Goal: Obtain resource: Download file/media

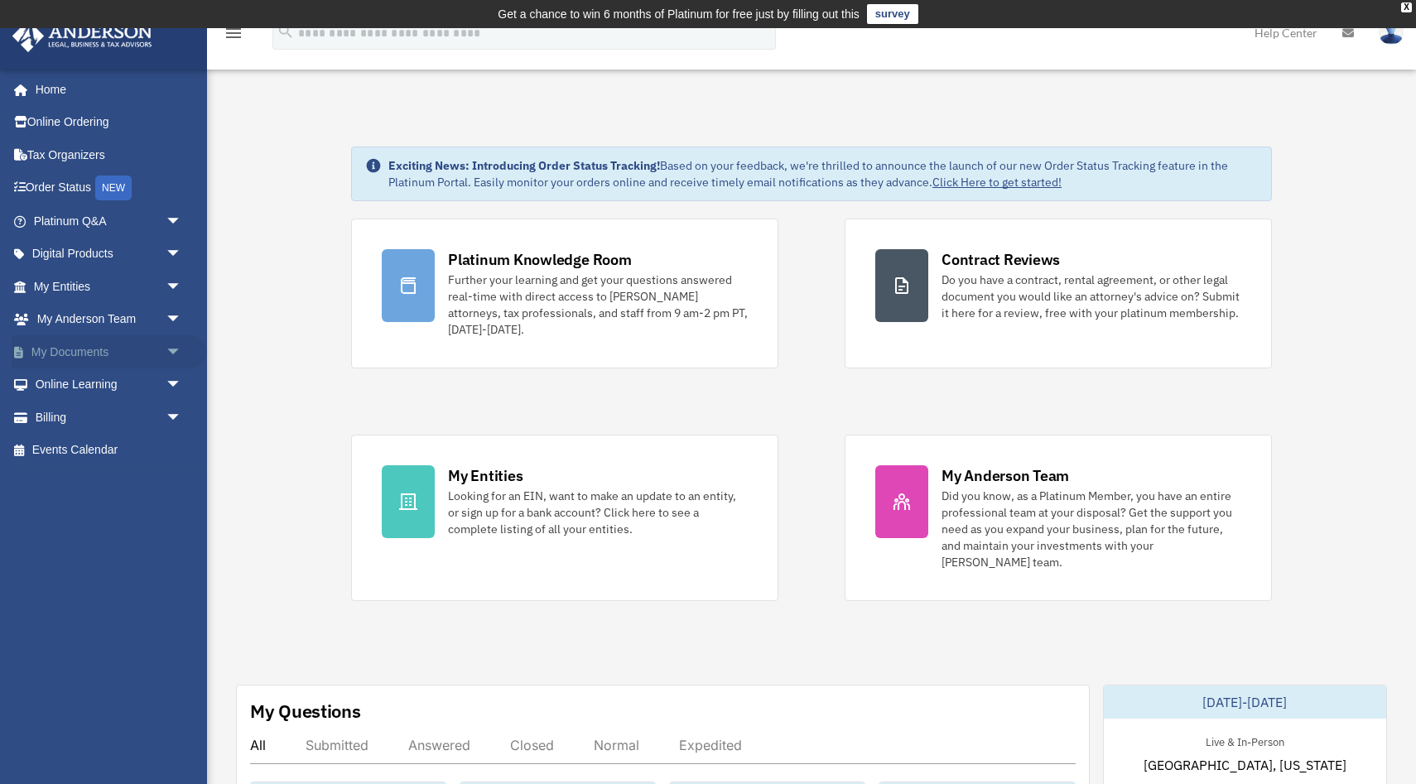
click at [73, 353] on link "My Documents arrow_drop_down" at bounding box center [109, 351] width 195 height 33
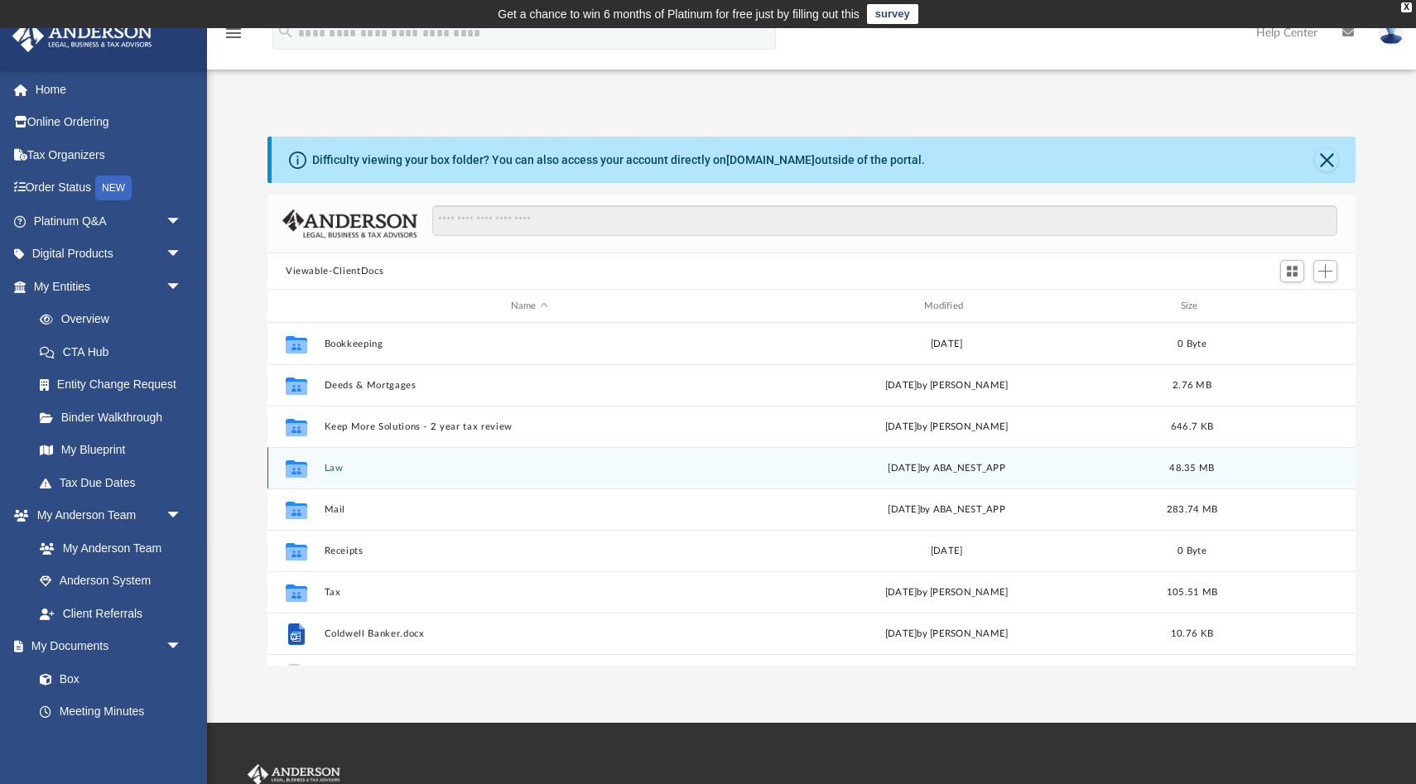
click at [337, 472] on button "Law" at bounding box center [530, 468] width 410 height 11
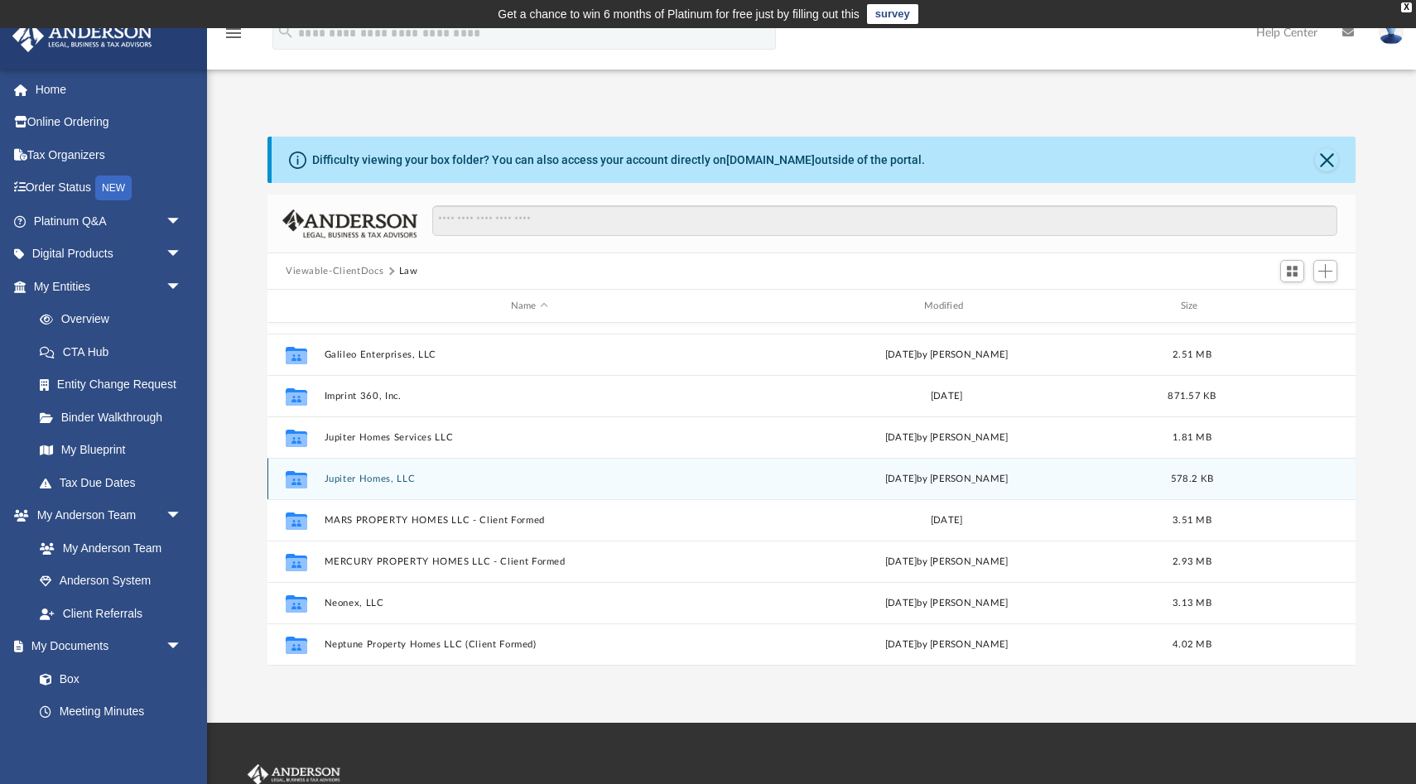
scroll to position [122, 0]
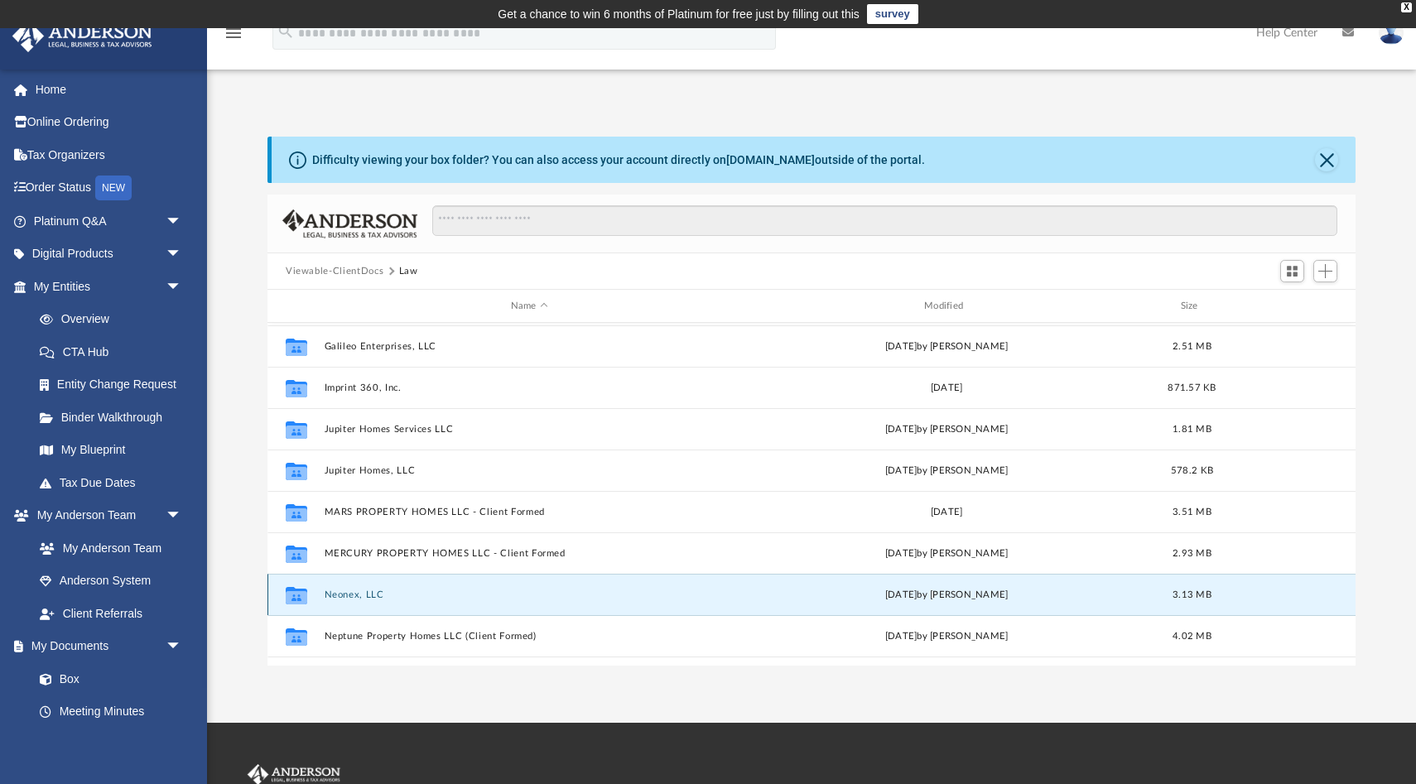
click at [350, 596] on button "Neonex, LLC" at bounding box center [530, 594] width 410 height 11
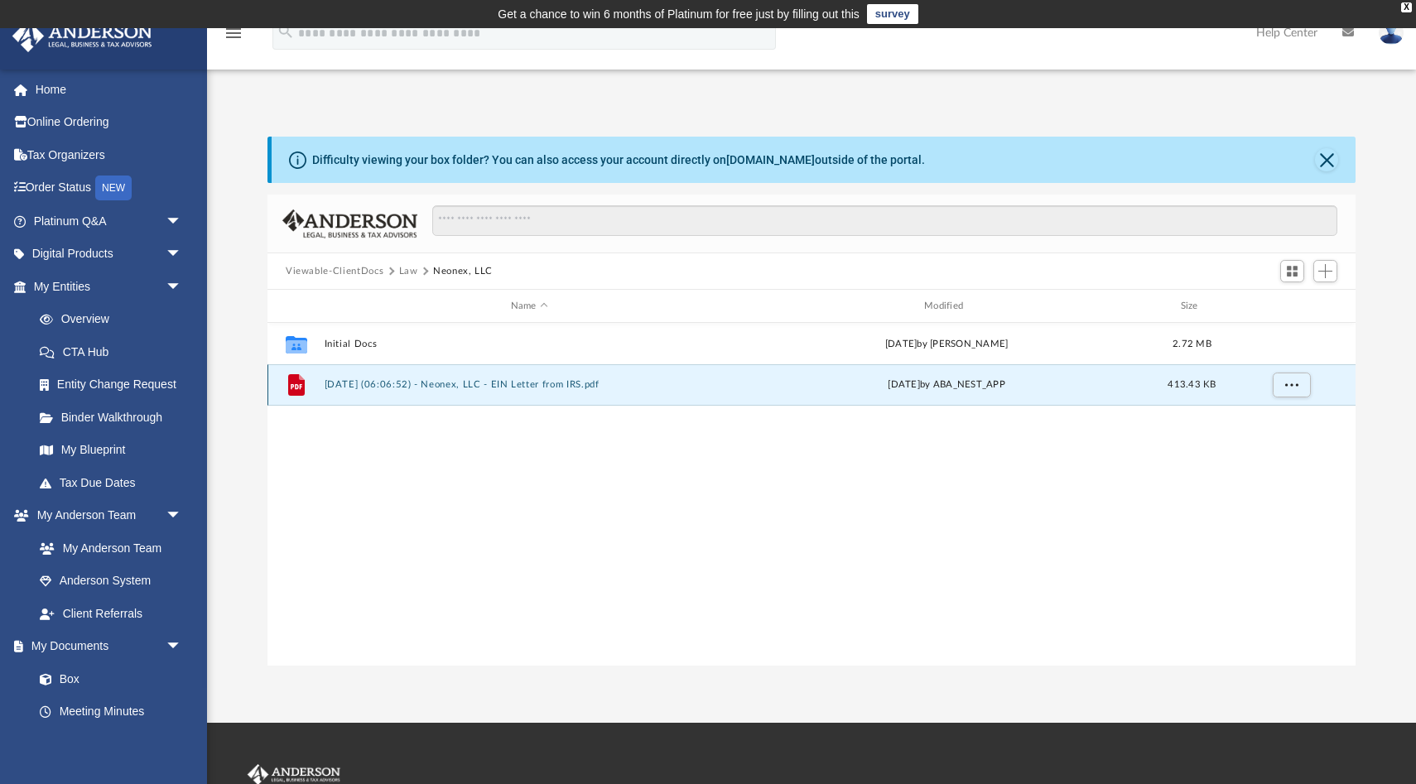
click at [397, 379] on button "2025.01.22 (06:06:52) - Neonex, LLC - EIN Letter from IRS.pdf" at bounding box center [530, 384] width 410 height 11
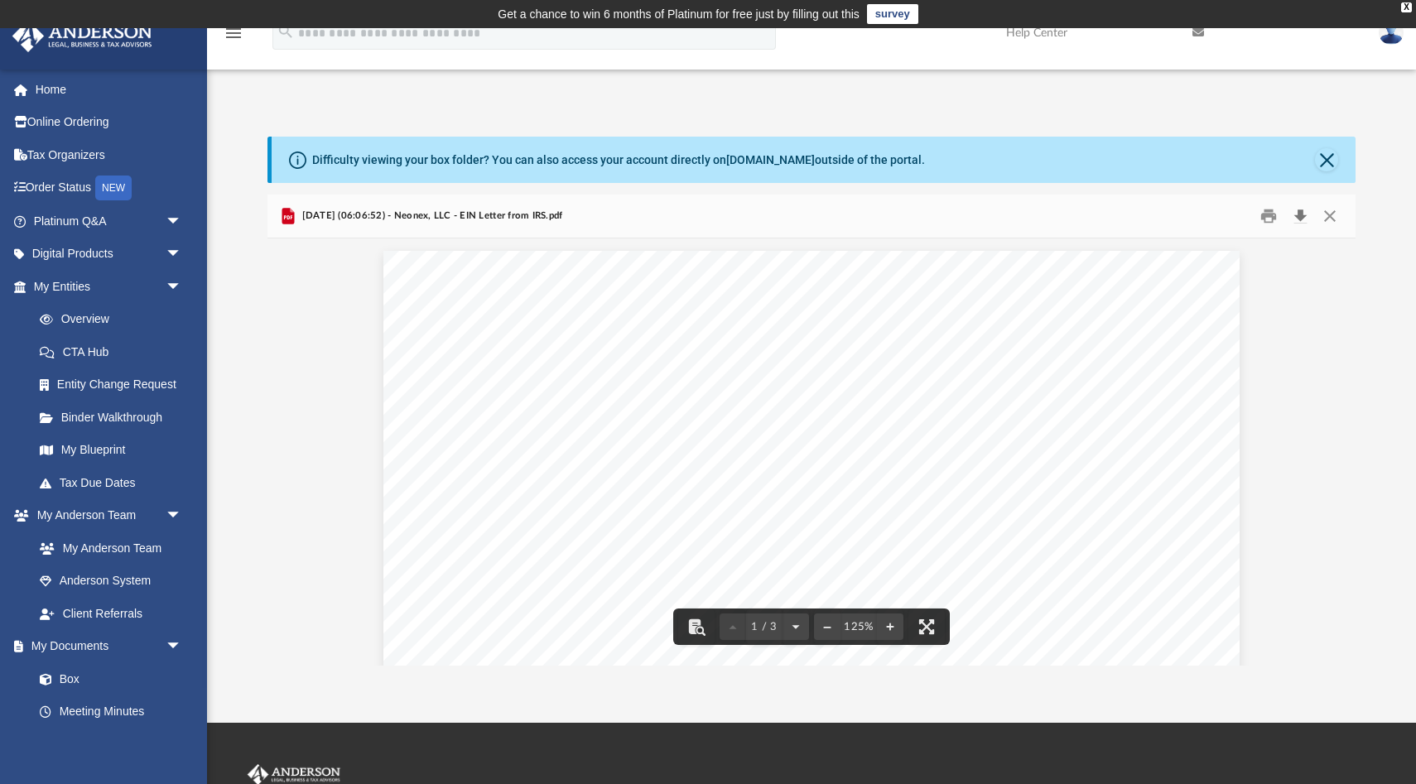
click at [1297, 209] on button "Download" at bounding box center [1300, 217] width 30 height 26
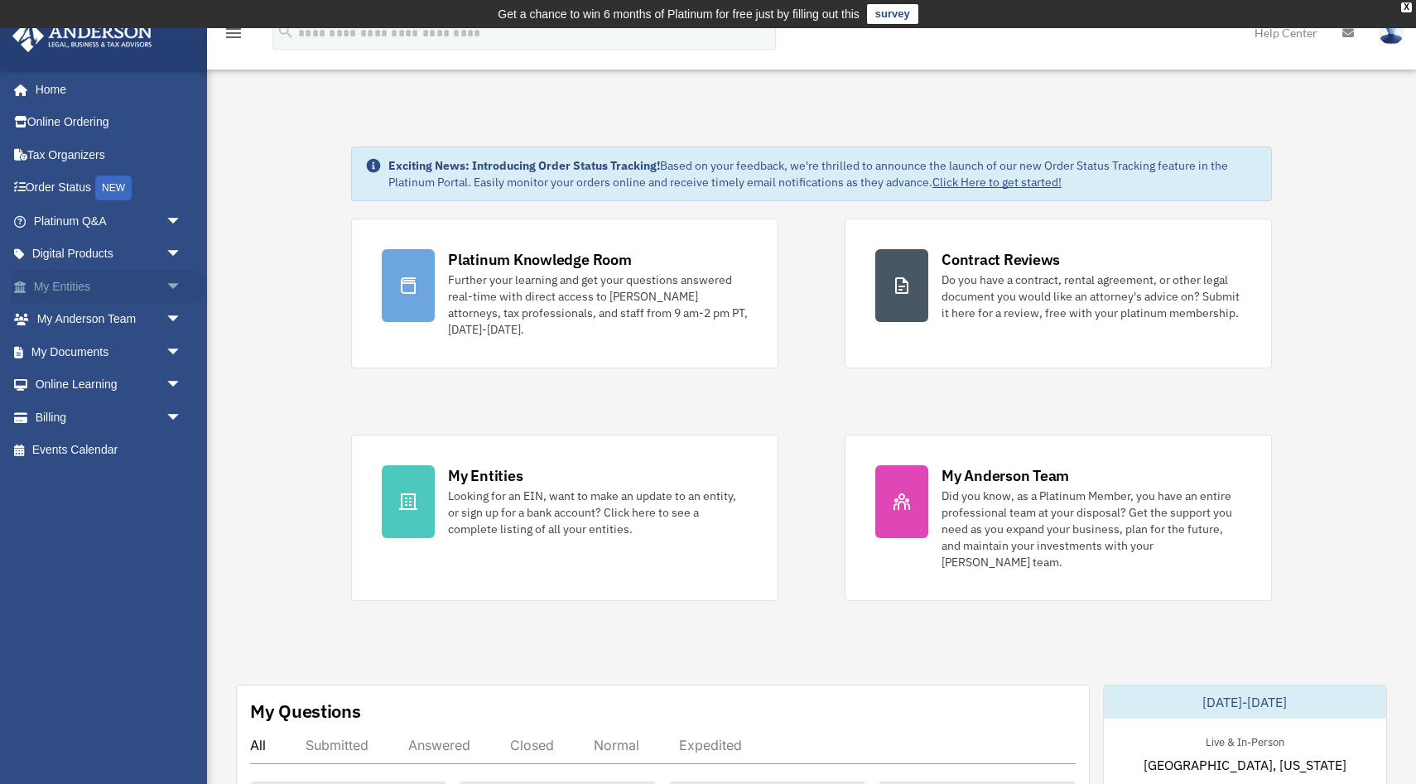
click at [103, 284] on link "My Entities arrow_drop_down" at bounding box center [109, 286] width 195 height 33
click at [176, 282] on span "arrow_drop_down" at bounding box center [182, 287] width 33 height 34
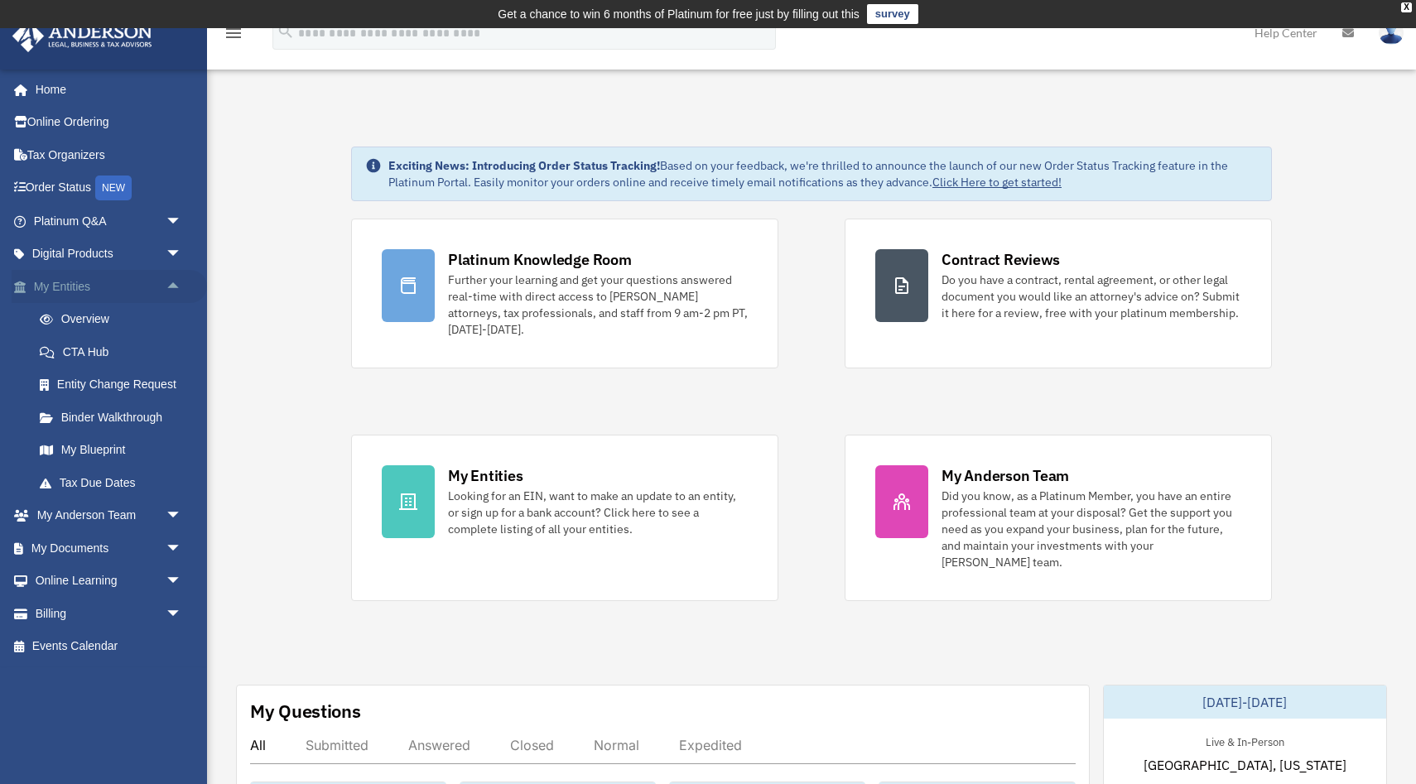
click at [178, 283] on span "arrow_drop_up" at bounding box center [182, 287] width 33 height 34
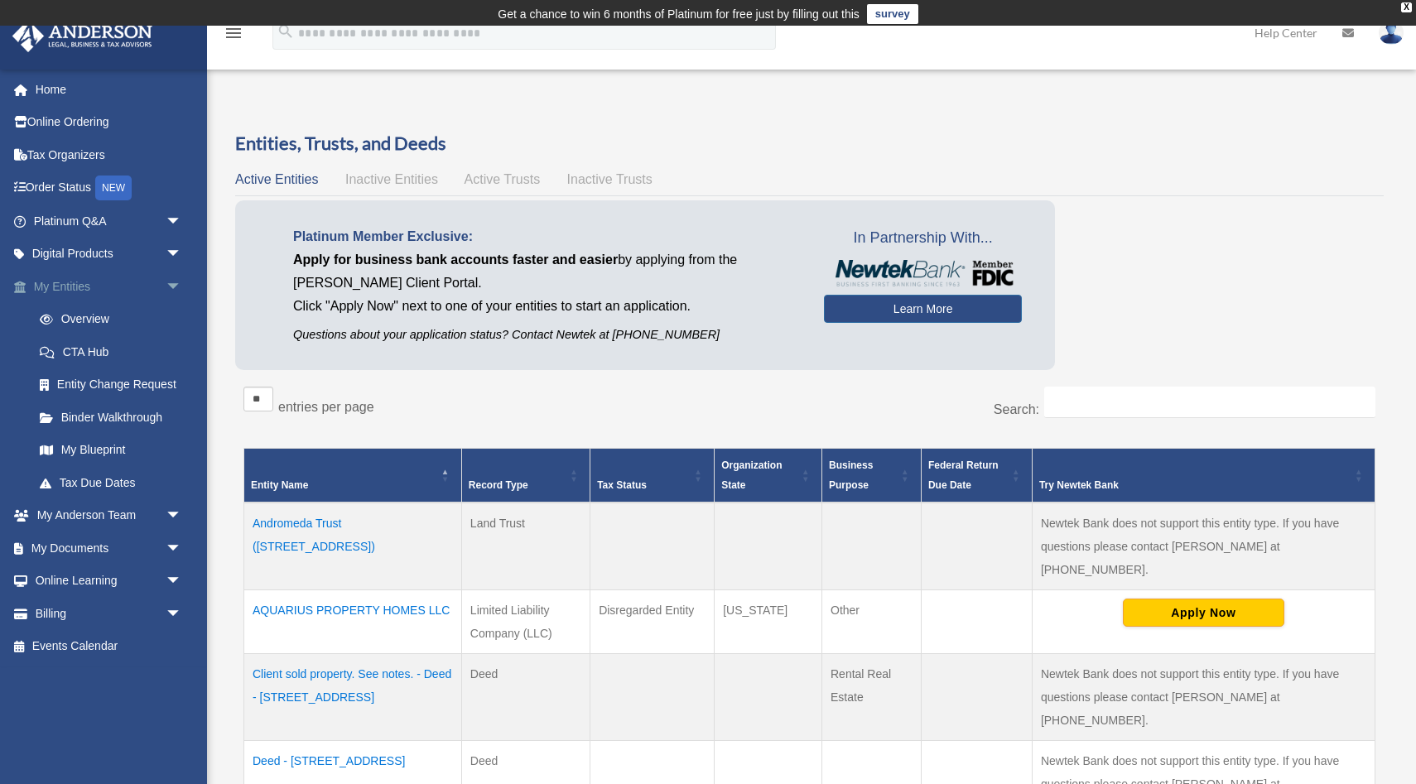
click at [174, 281] on span "arrow_drop_down" at bounding box center [182, 287] width 33 height 34
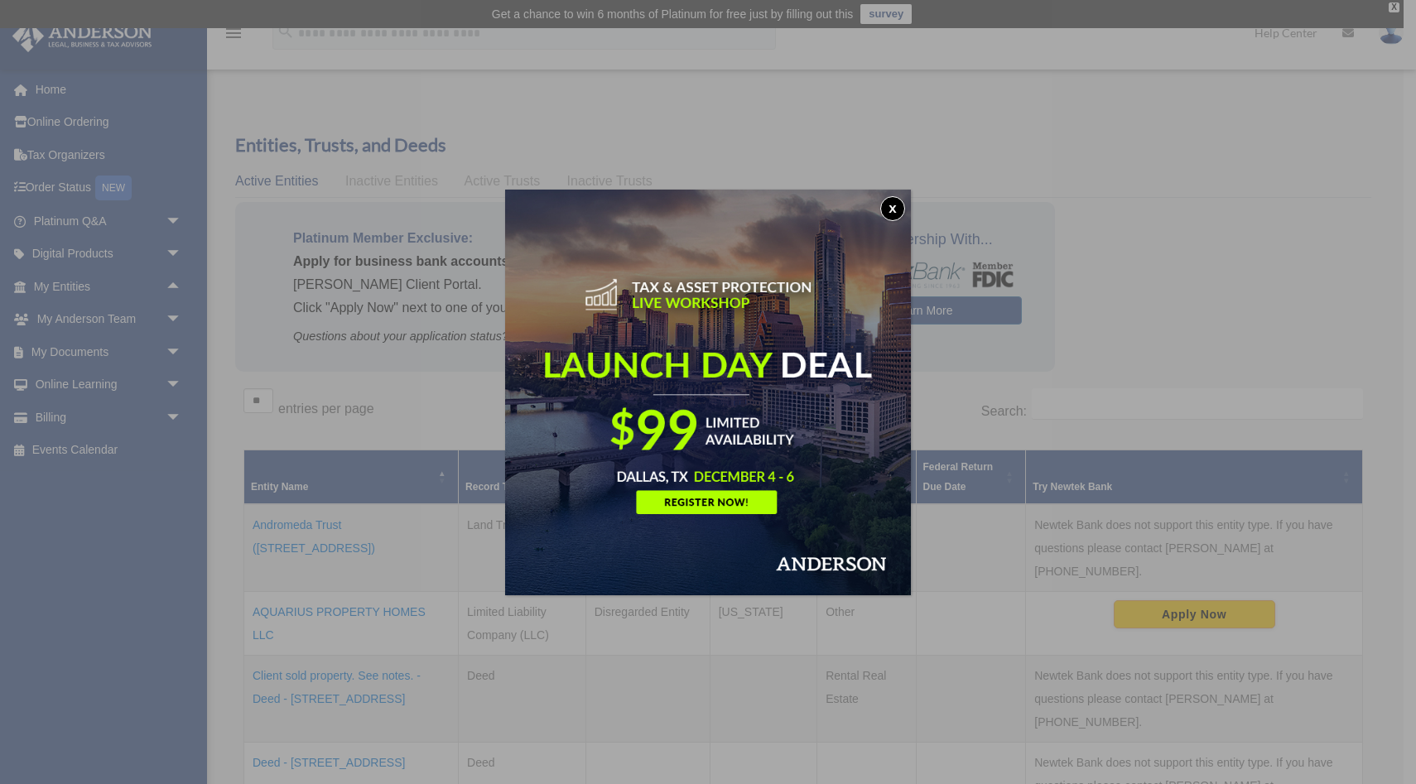
click at [898, 202] on button "x" at bounding box center [892, 208] width 25 height 25
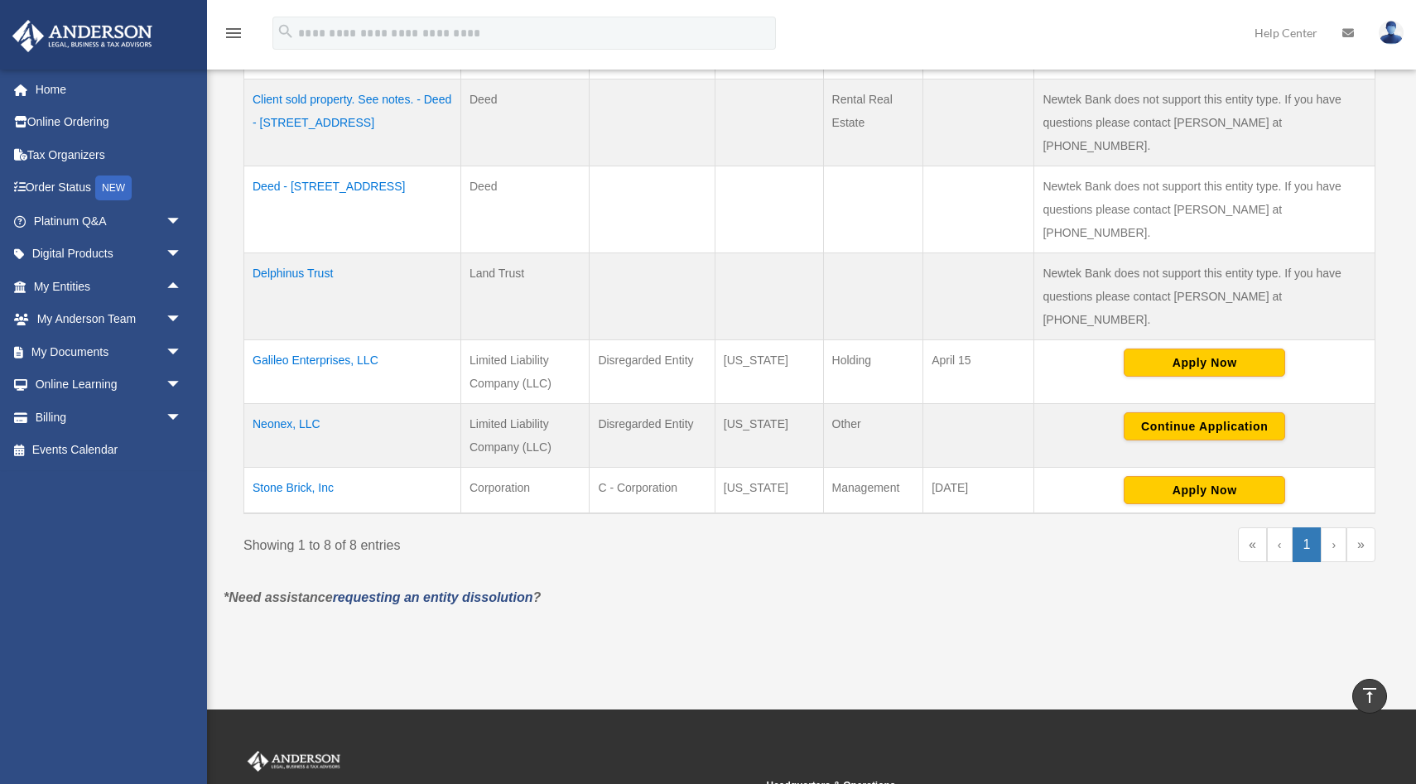
scroll to position [567, 0]
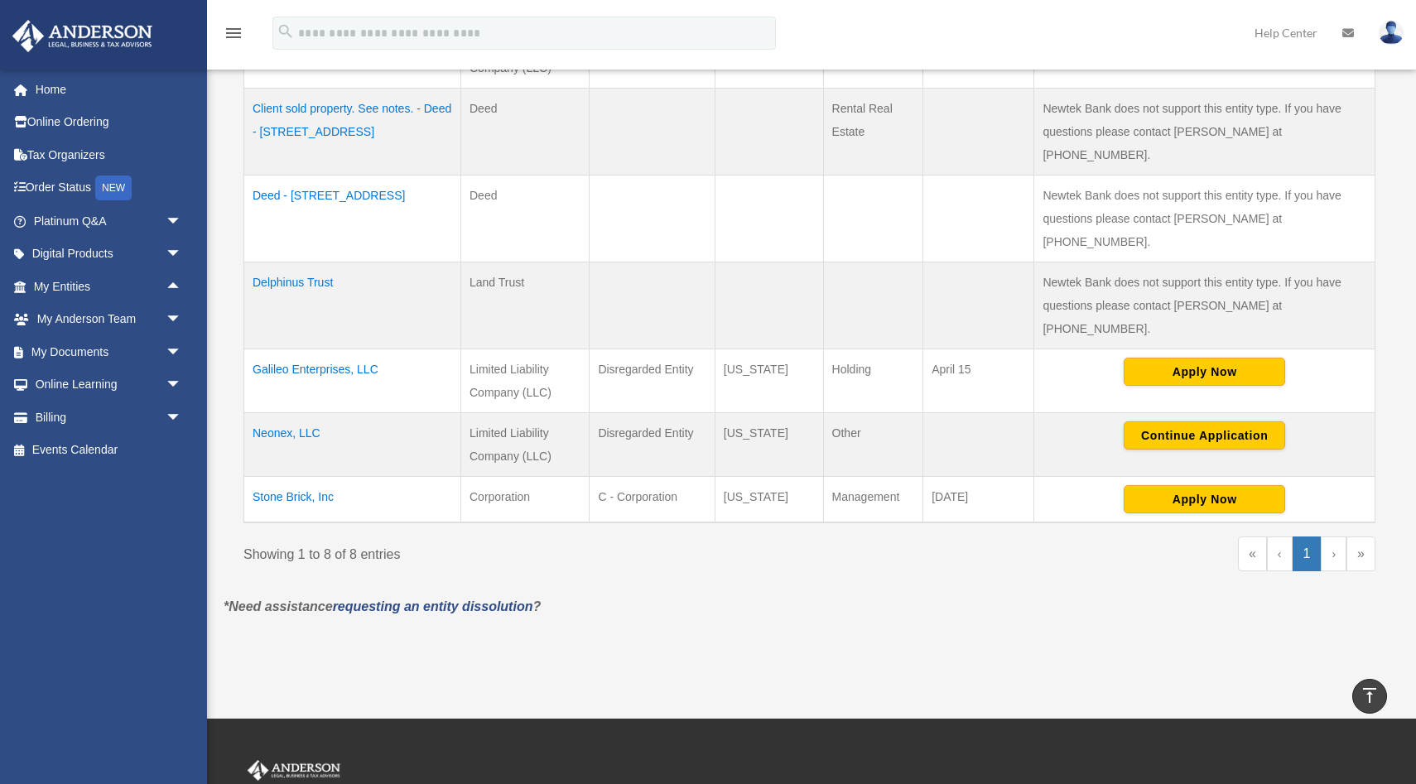
click at [288, 413] on td "Neonex, LLC" at bounding box center [352, 445] width 217 height 64
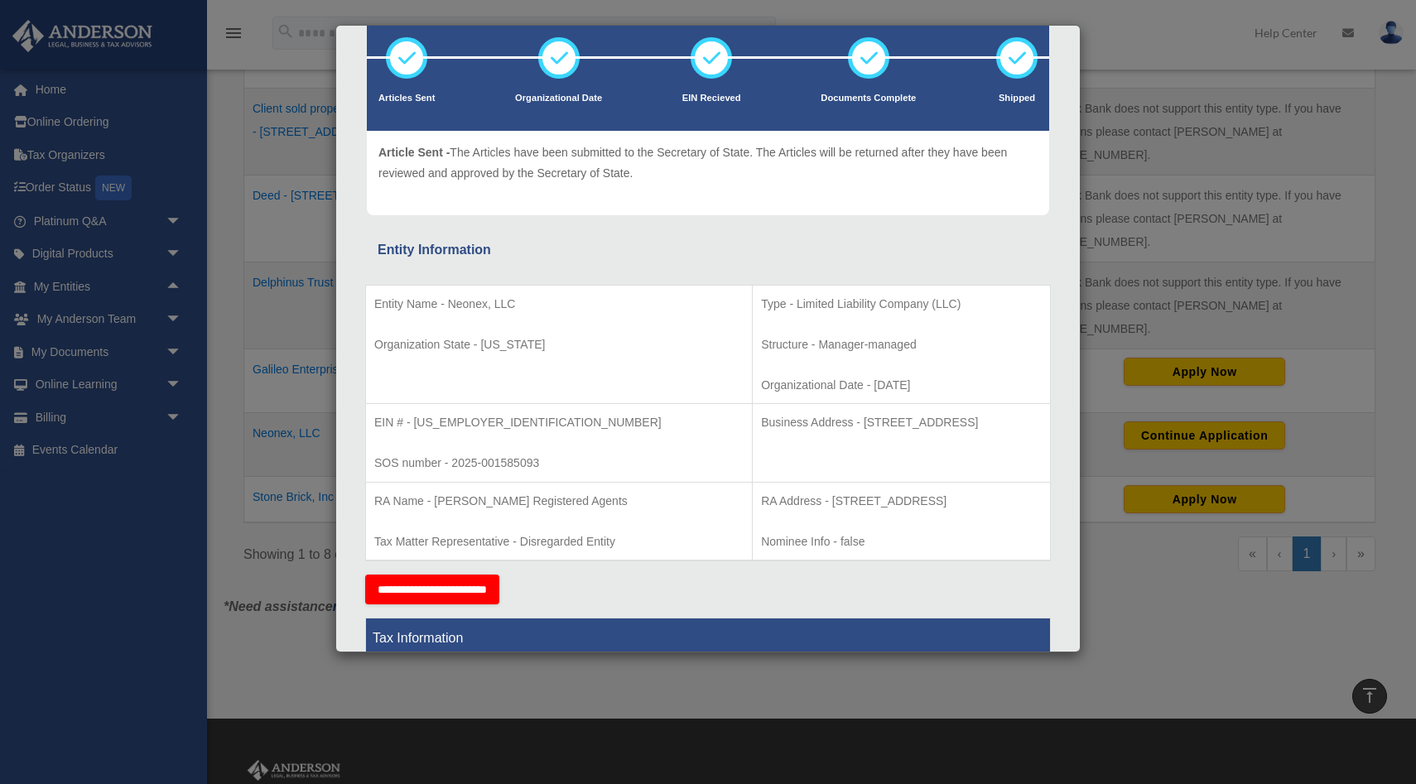
scroll to position [106, 0]
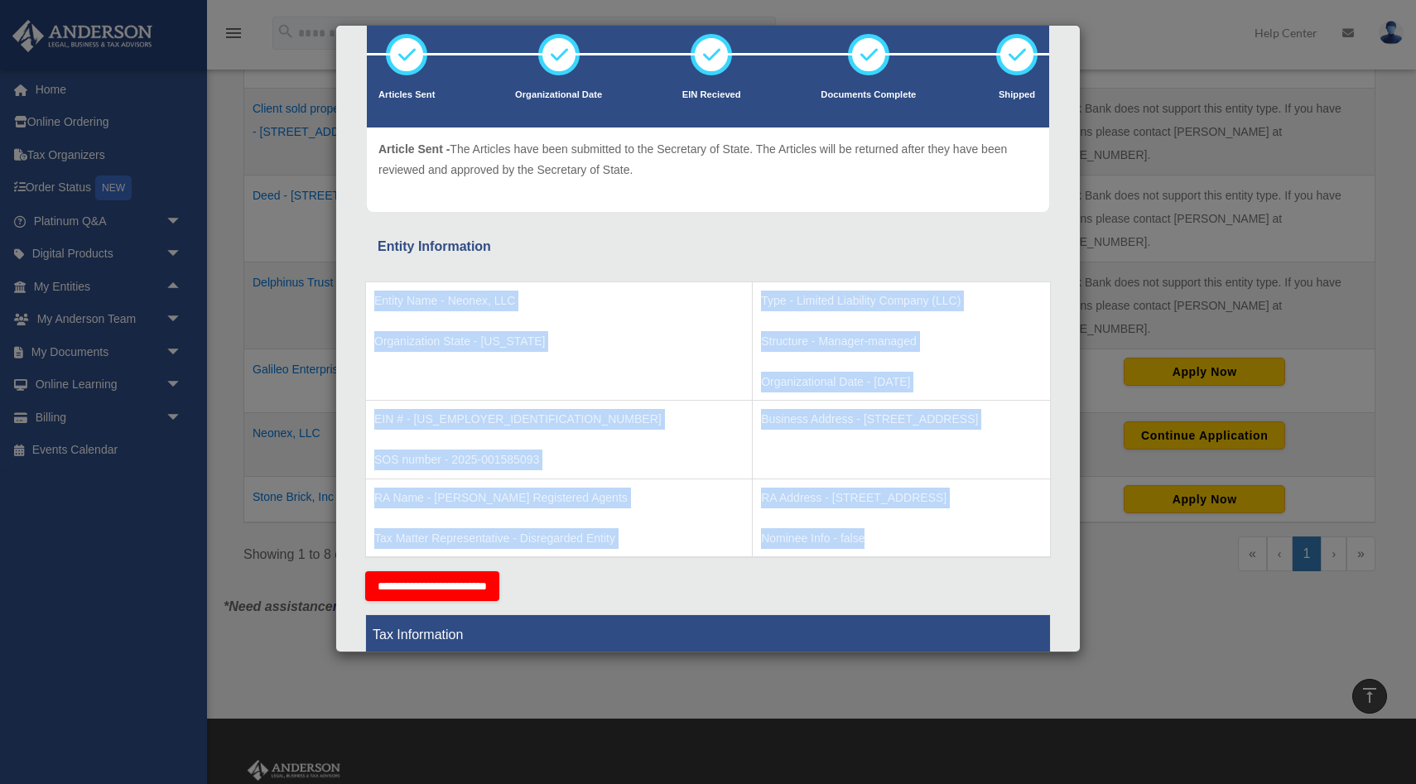
drag, startPoint x: 372, startPoint y: 296, endPoint x: 779, endPoint y: 547, distance: 478.4
click at [779, 547] on tbody "Entity Name - Neonex, LLC Organization State - Wyoming Type - Limited Liability…" at bounding box center [708, 420] width 685 height 276
copy tbody "Entity Name - Neonex, LLC Organization State - Wyoming Type - Limited Liability…"
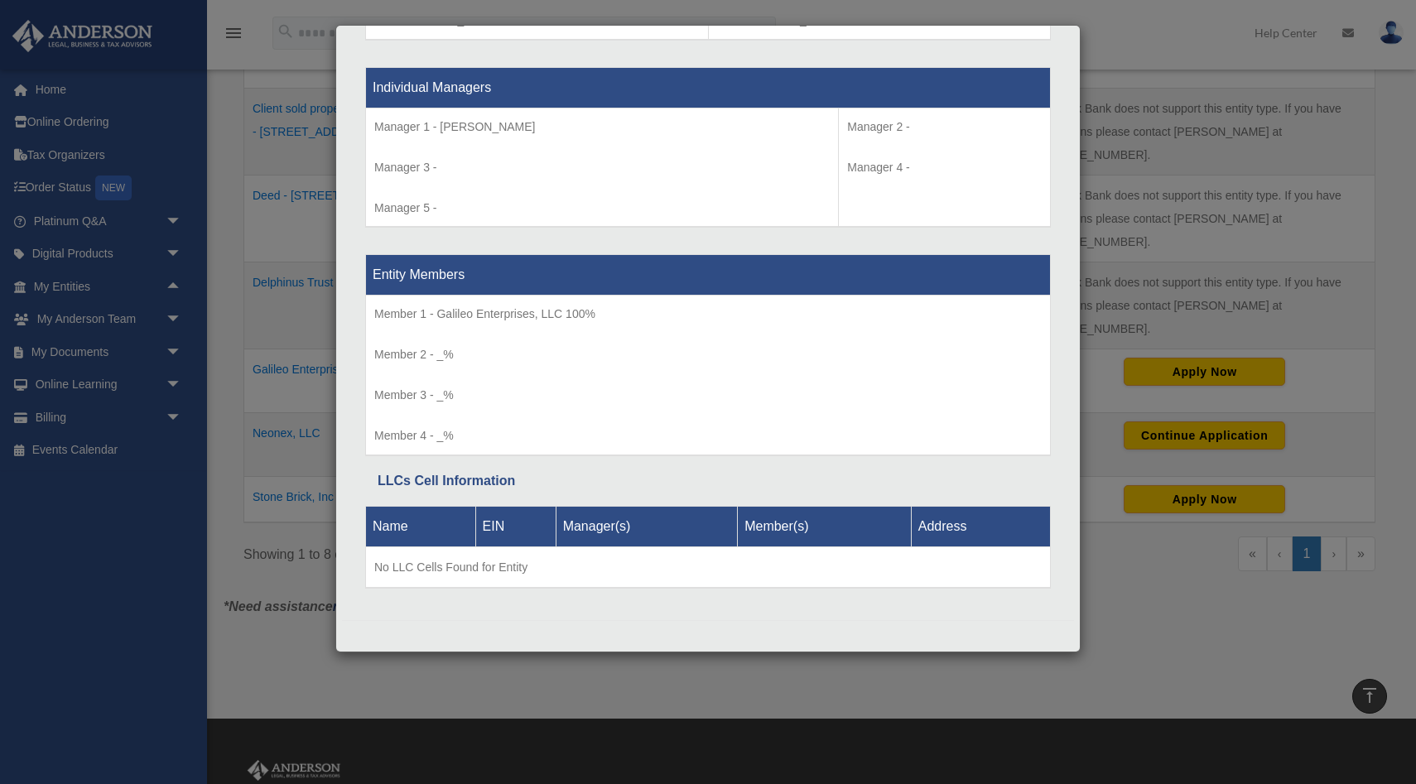
scroll to position [0, 0]
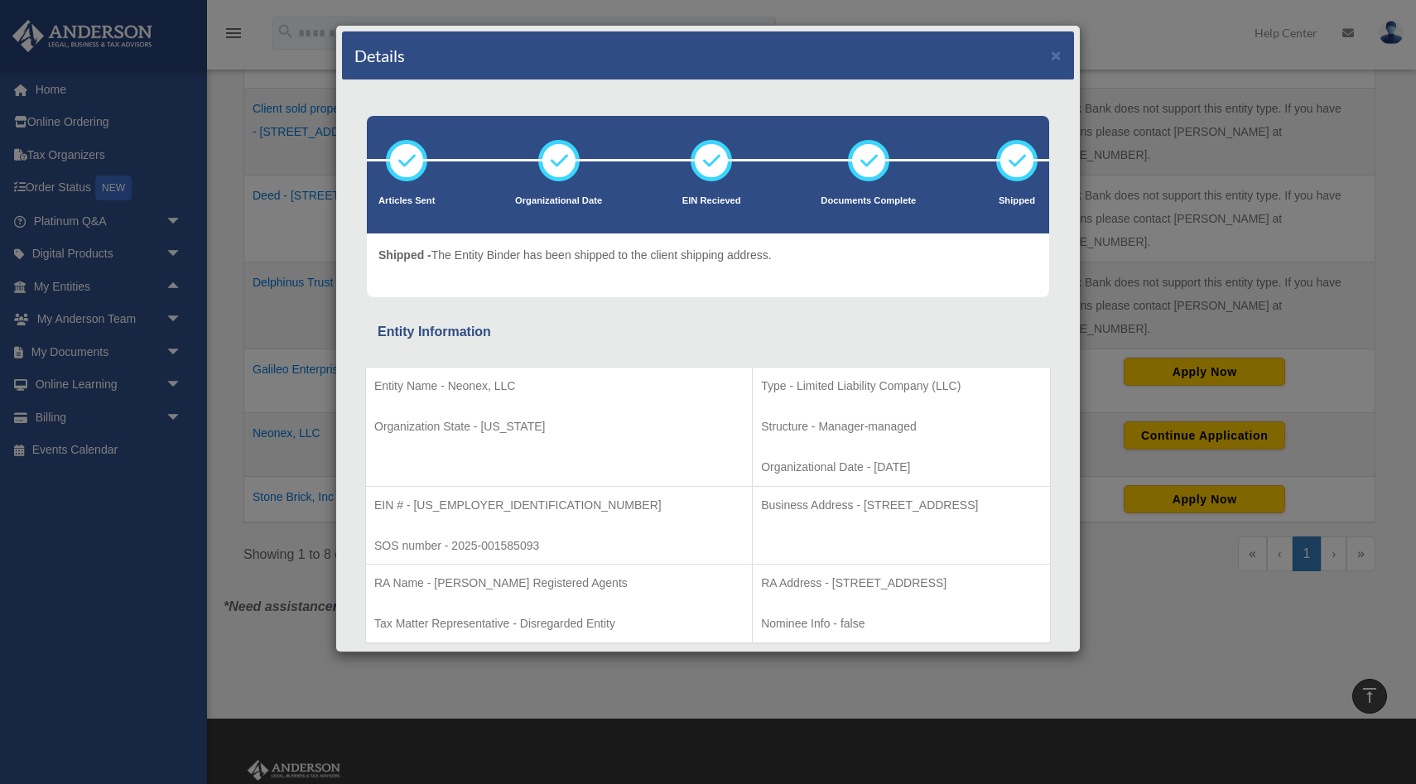
click at [1055, 67] on div "Details ×" at bounding box center [708, 55] width 732 height 49
click at [1056, 57] on button "×" at bounding box center [1056, 54] width 11 height 17
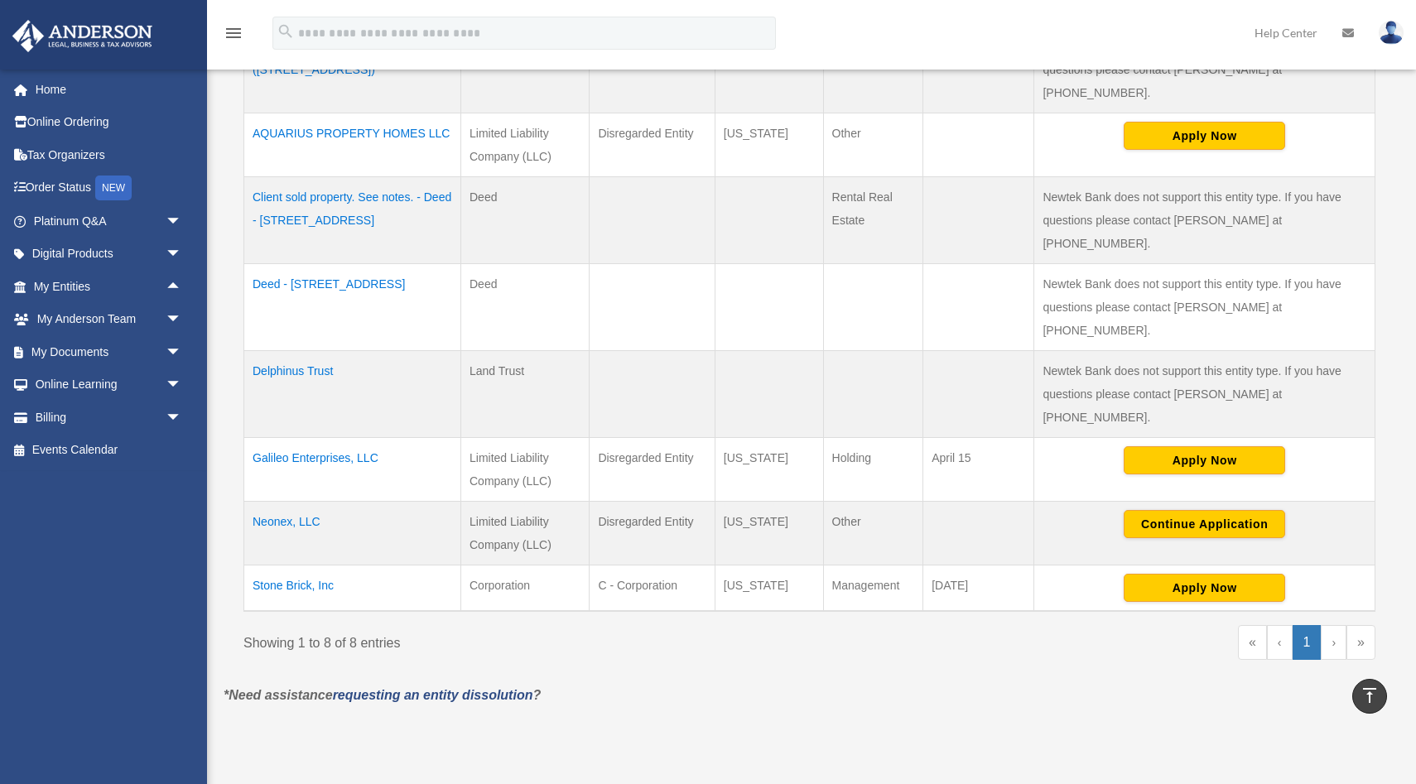
scroll to position [472, 0]
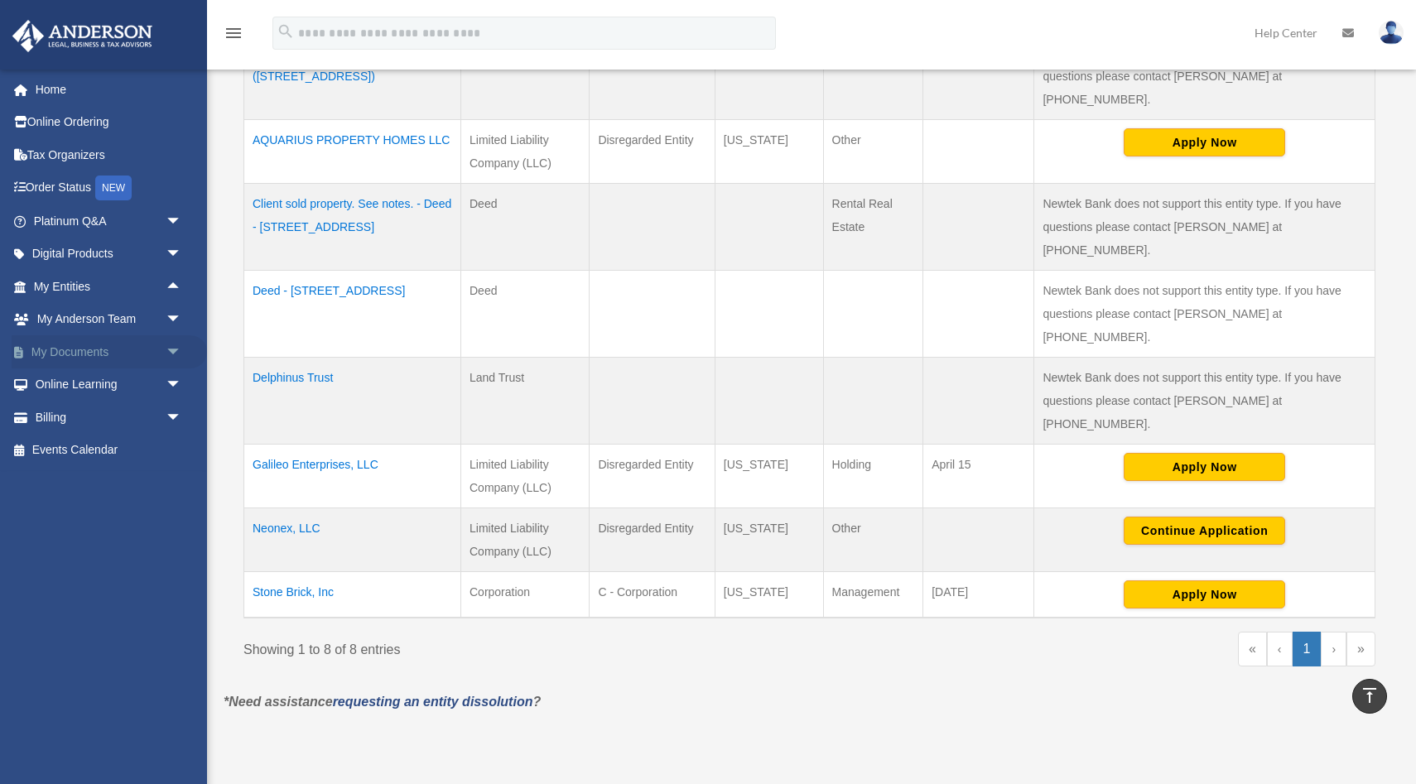
click at [87, 356] on link "My Documents arrow_drop_down" at bounding box center [109, 351] width 195 height 33
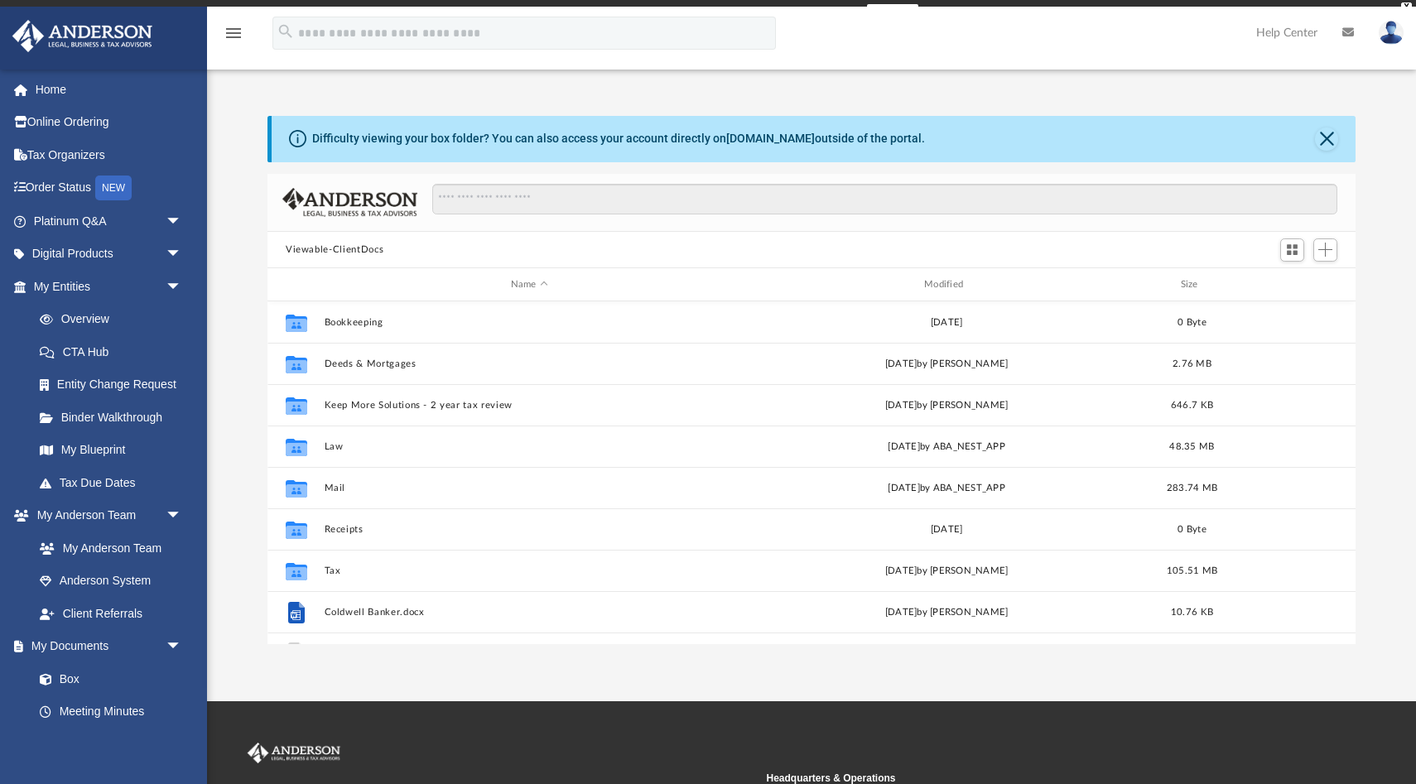
scroll to position [376, 1088]
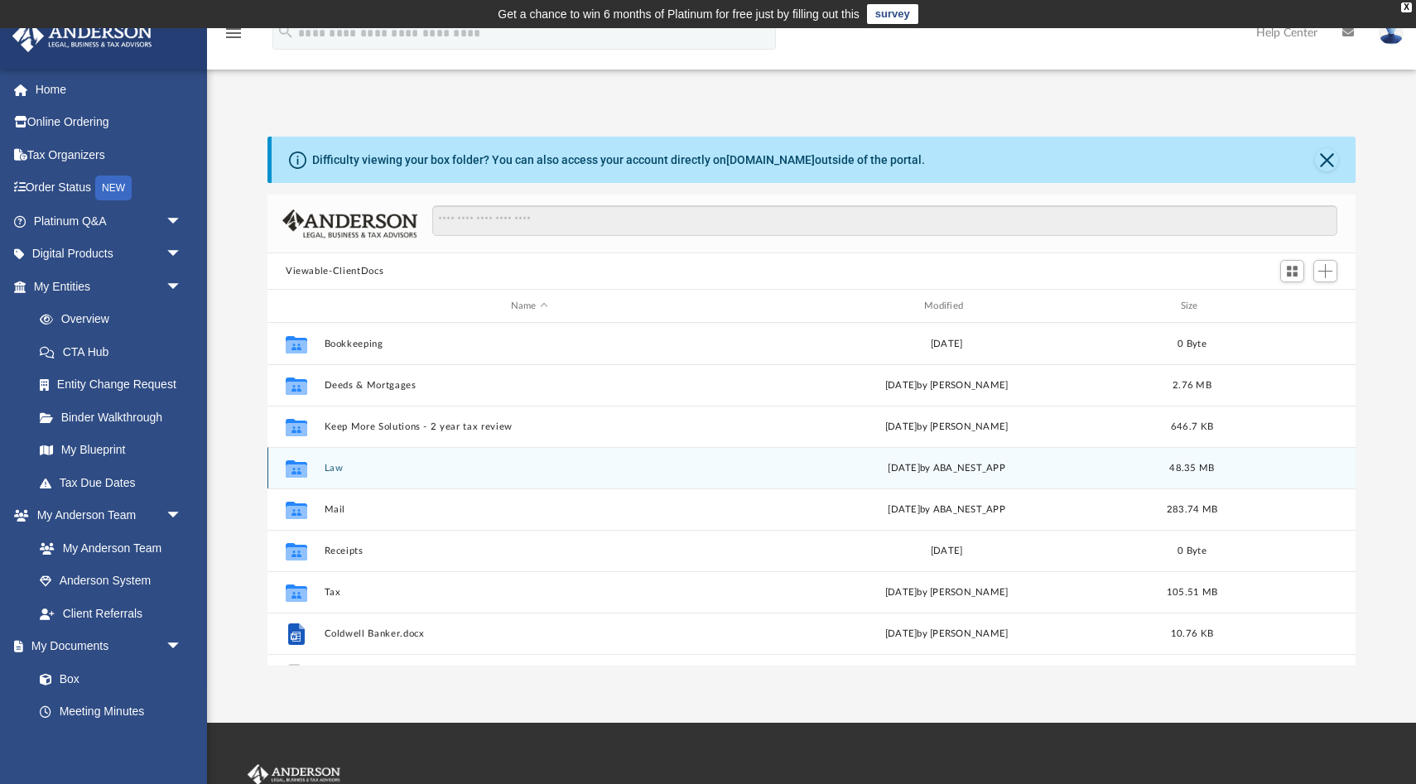
click at [332, 469] on button "Law" at bounding box center [530, 468] width 410 height 11
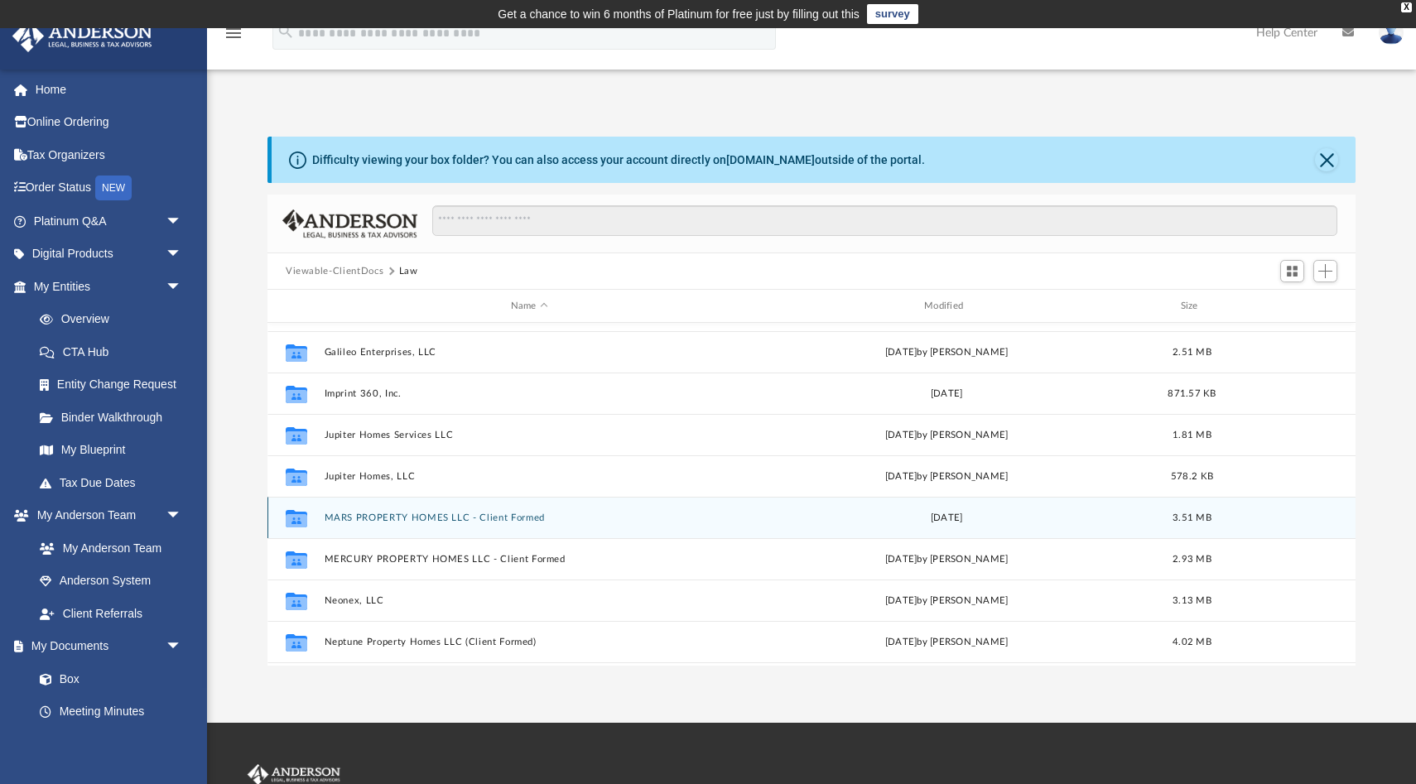
scroll to position [119, 0]
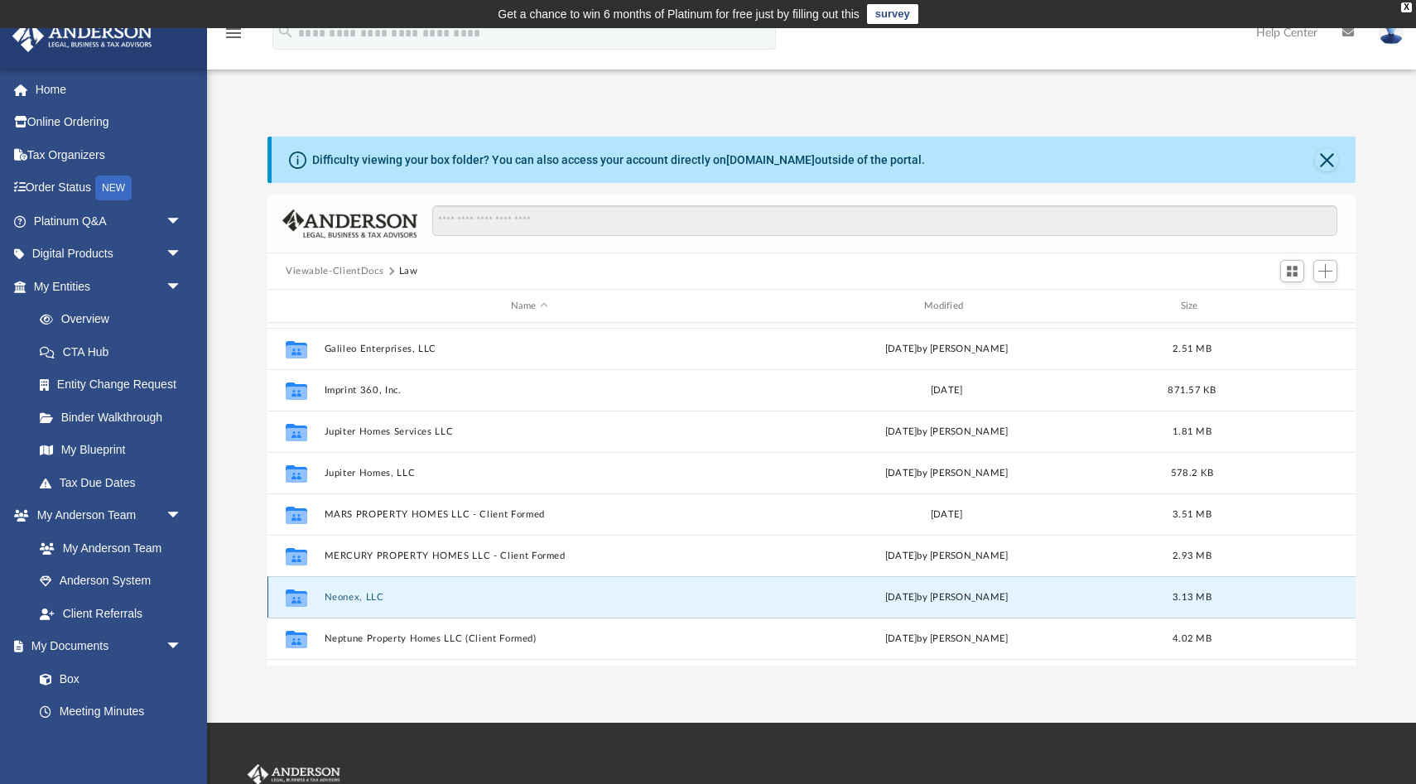
click at [353, 593] on button "Neonex, LLC" at bounding box center [530, 597] width 410 height 11
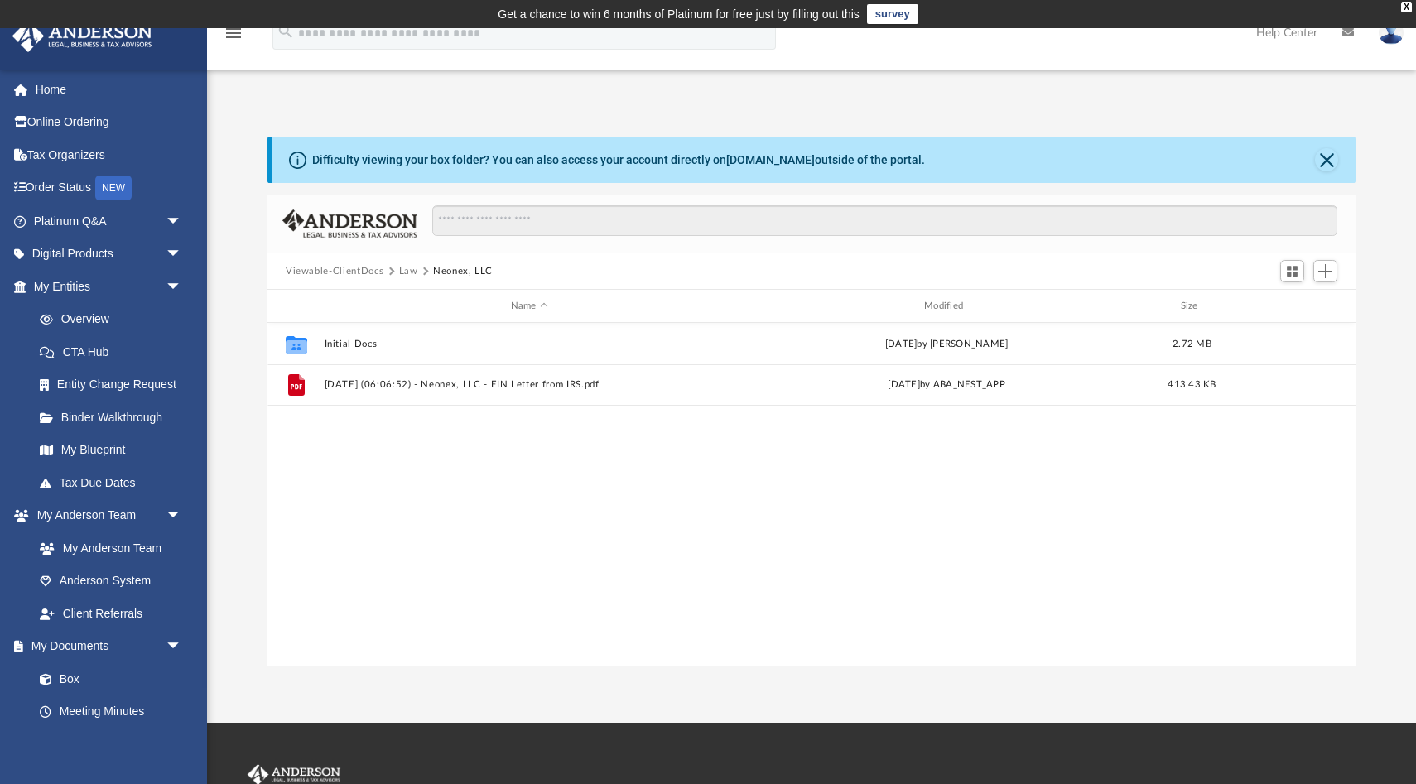
scroll to position [0, 0]
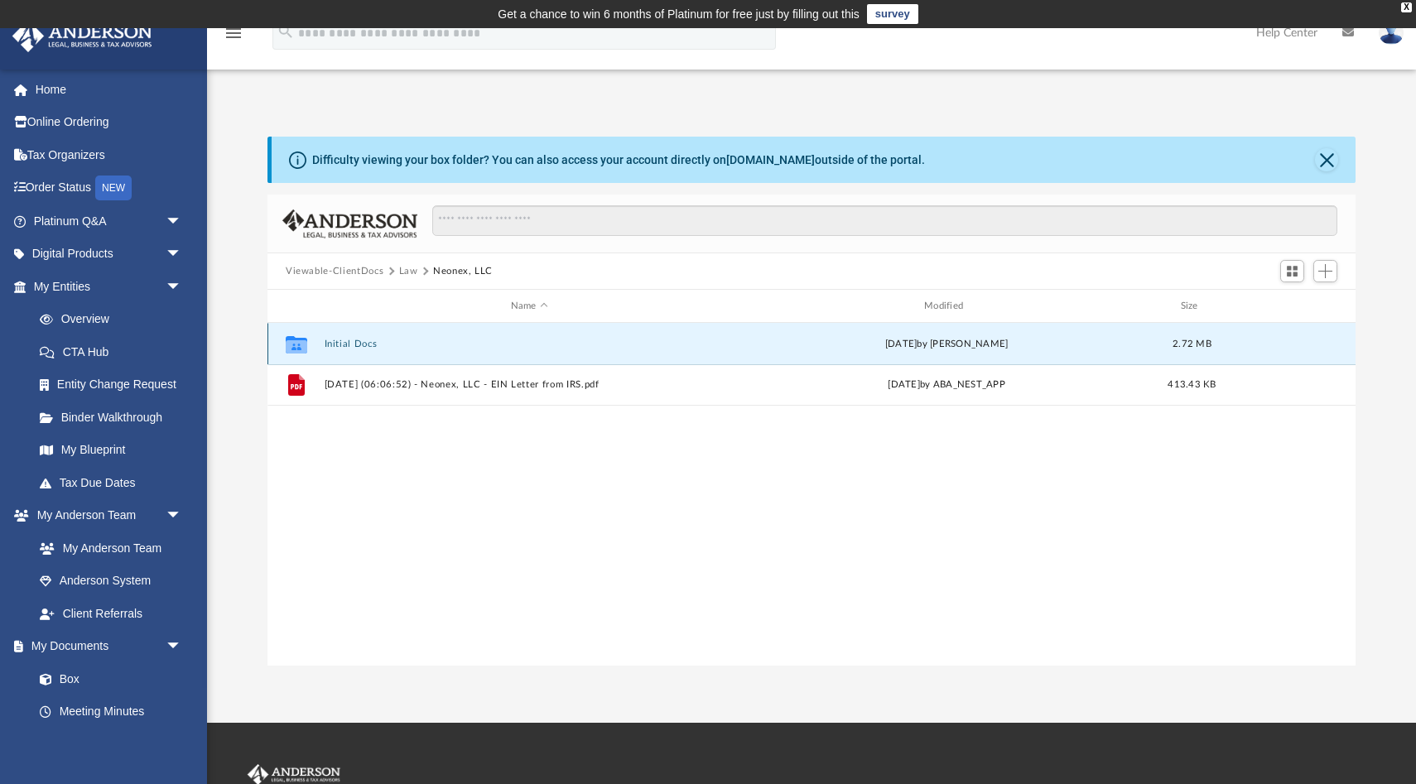
click at [355, 341] on button "Initial Docs" at bounding box center [530, 344] width 410 height 11
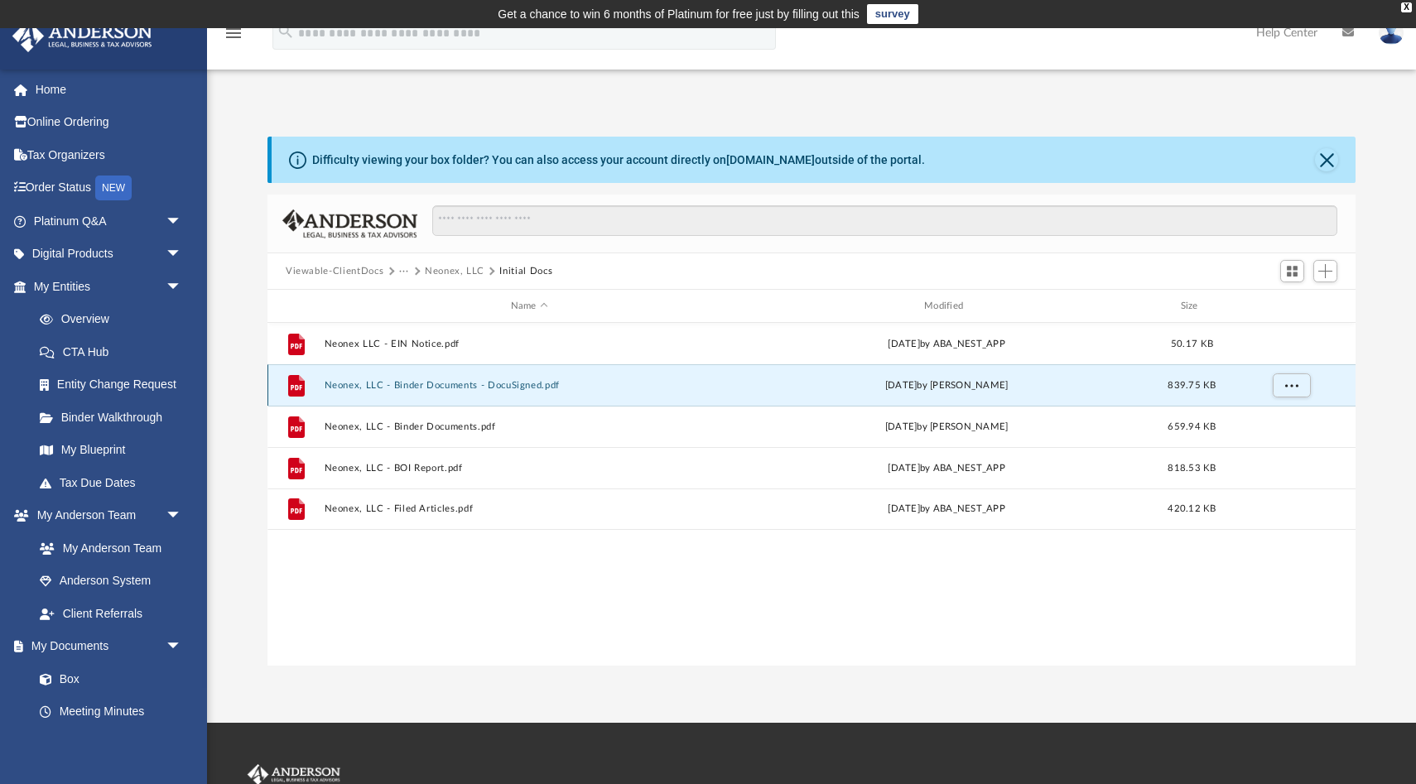
click at [453, 387] on button "Neonex, LLC - Binder Documents - DocuSigned.pdf" at bounding box center [530, 385] width 410 height 11
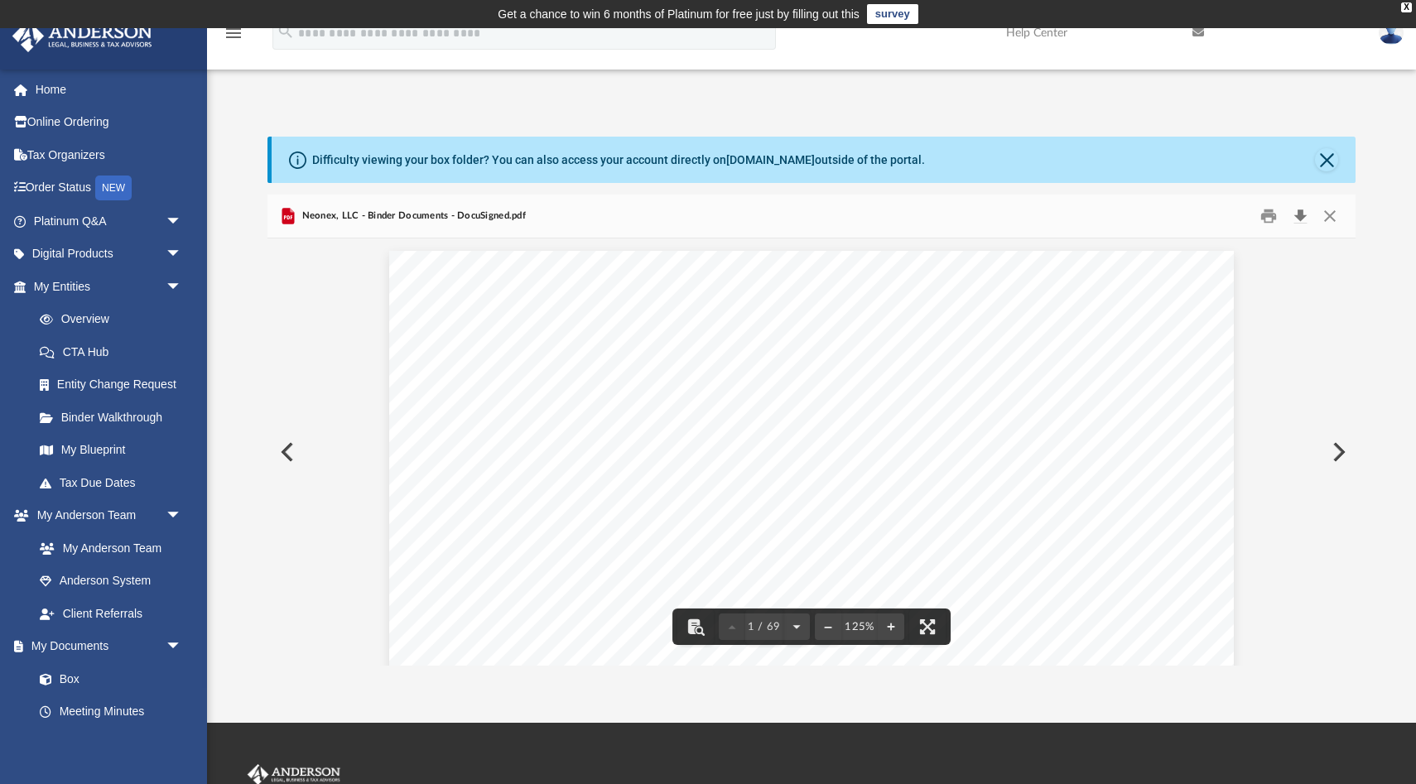
click at [1302, 215] on button "Download" at bounding box center [1300, 217] width 30 height 26
click at [286, 453] on button "Preview" at bounding box center [285, 452] width 36 height 46
click at [1339, 457] on button "Preview" at bounding box center [1337, 452] width 36 height 46
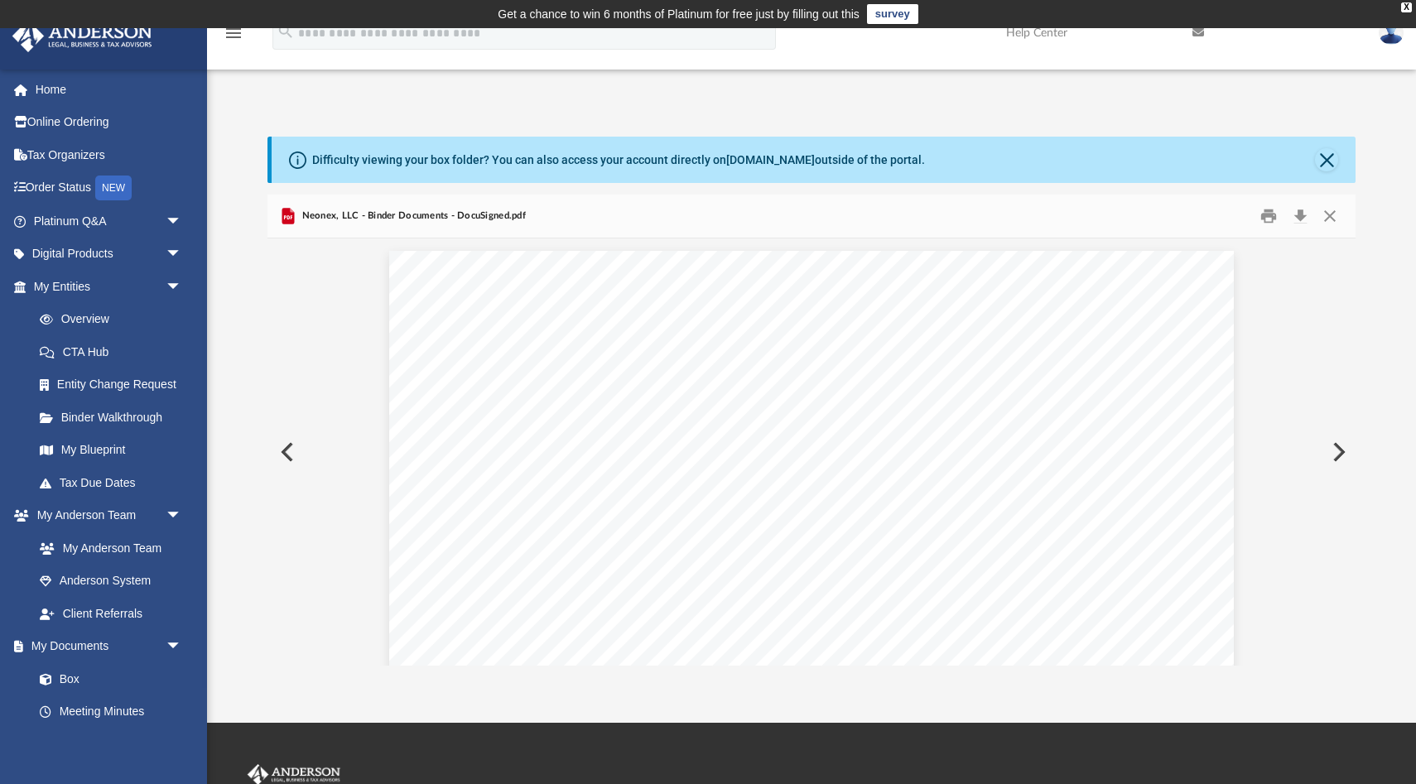
click at [1339, 457] on button "Preview" at bounding box center [1337, 452] width 36 height 46
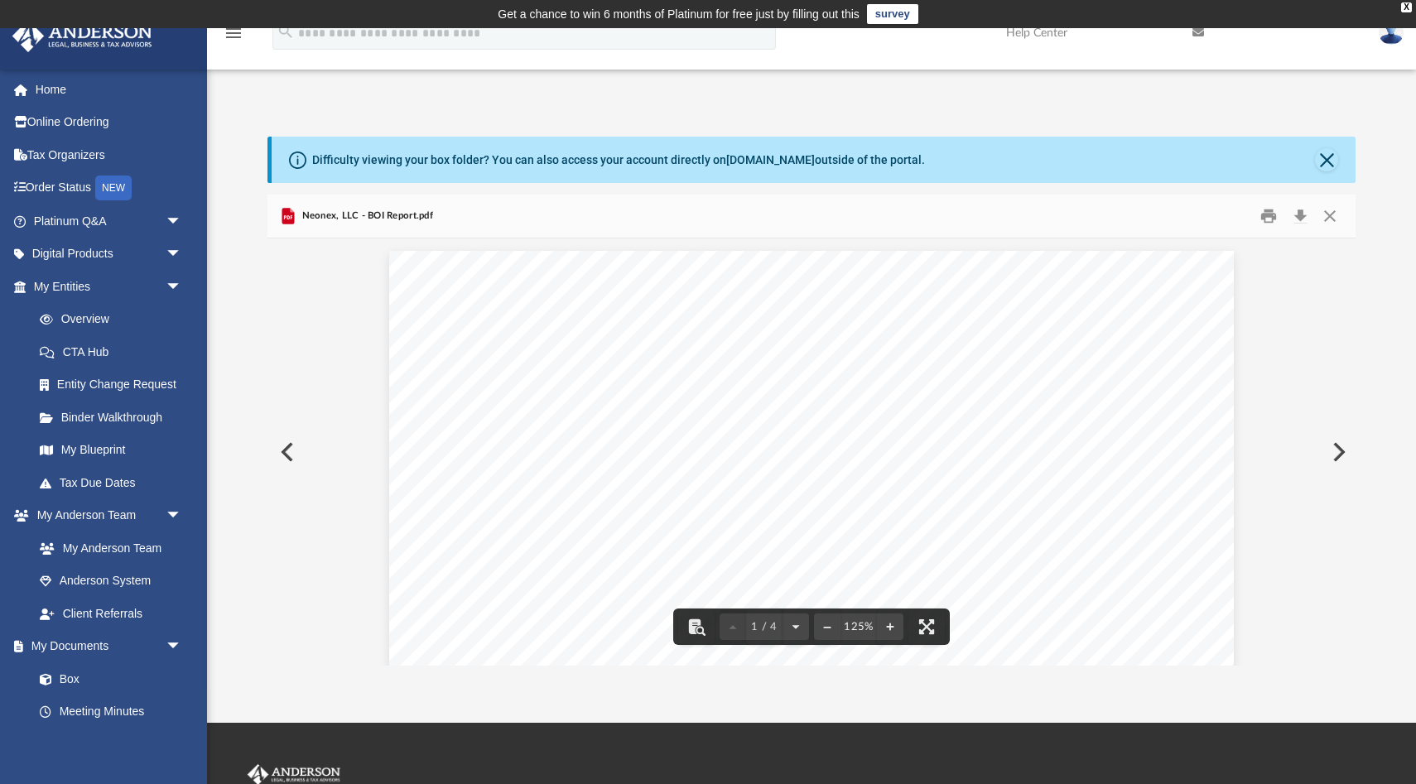
click at [1340, 450] on button "Preview" at bounding box center [1337, 452] width 36 height 46
click at [1298, 218] on button "Download" at bounding box center [1300, 217] width 30 height 26
